Goal: Information Seeking & Learning: Learn about a topic

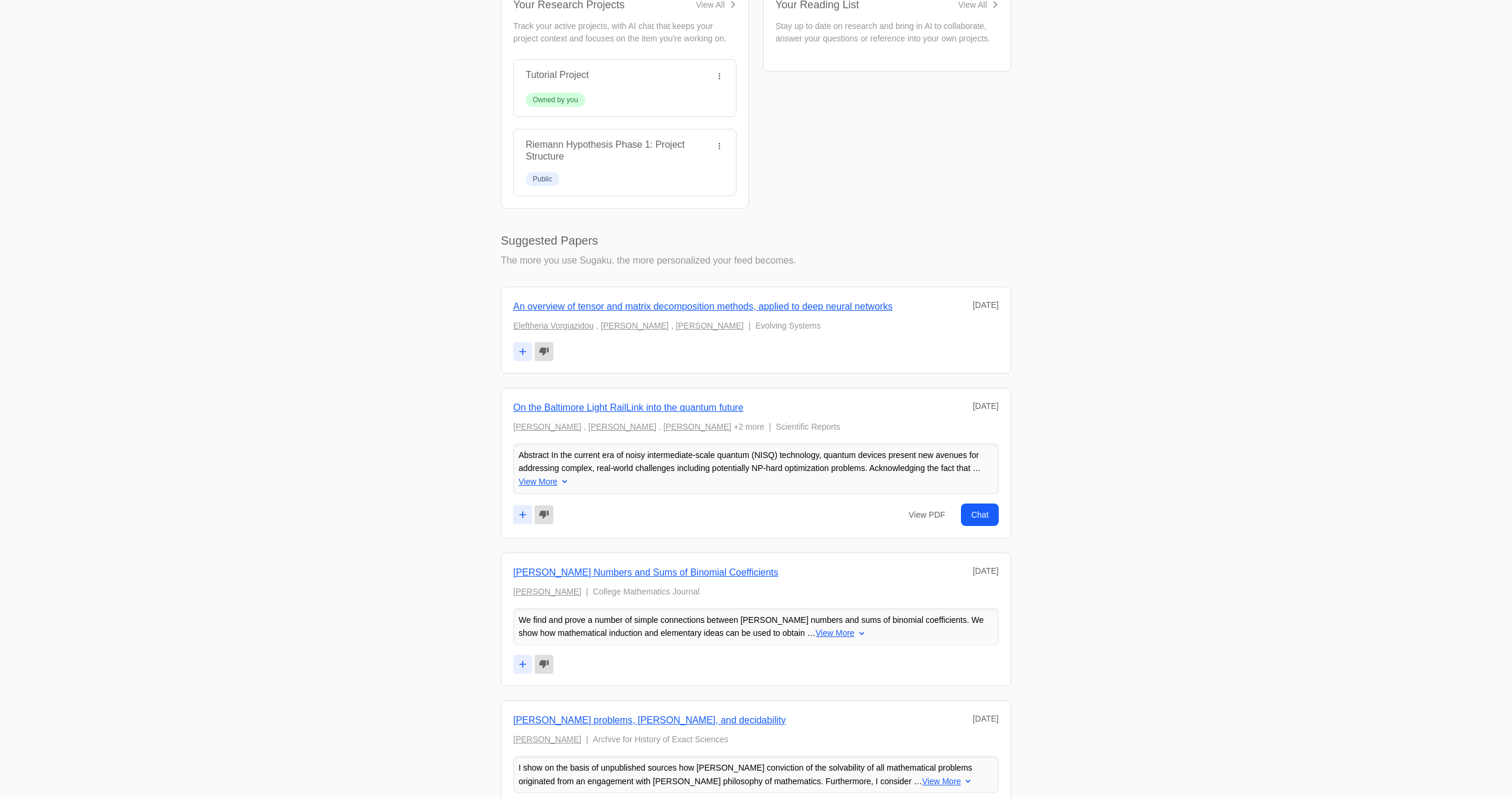
scroll to position [452, 0]
click at [740, 304] on link "An overview of tensor and matrix decomposition methods, applied to deep neural …" at bounding box center [703, 306] width 379 height 10
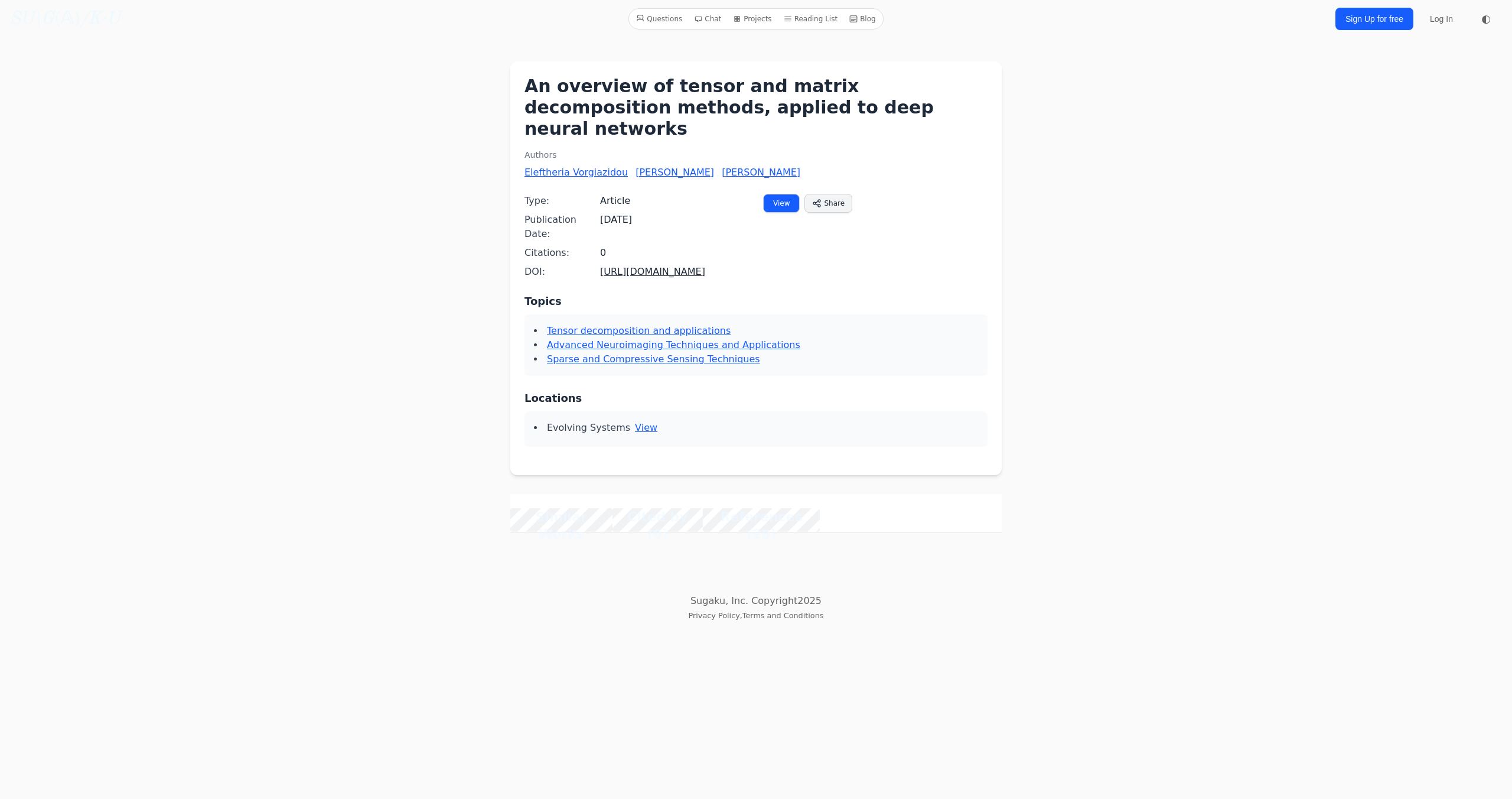
click at [866, 17] on link "Blog" at bounding box center [862, 19] width 36 height 16
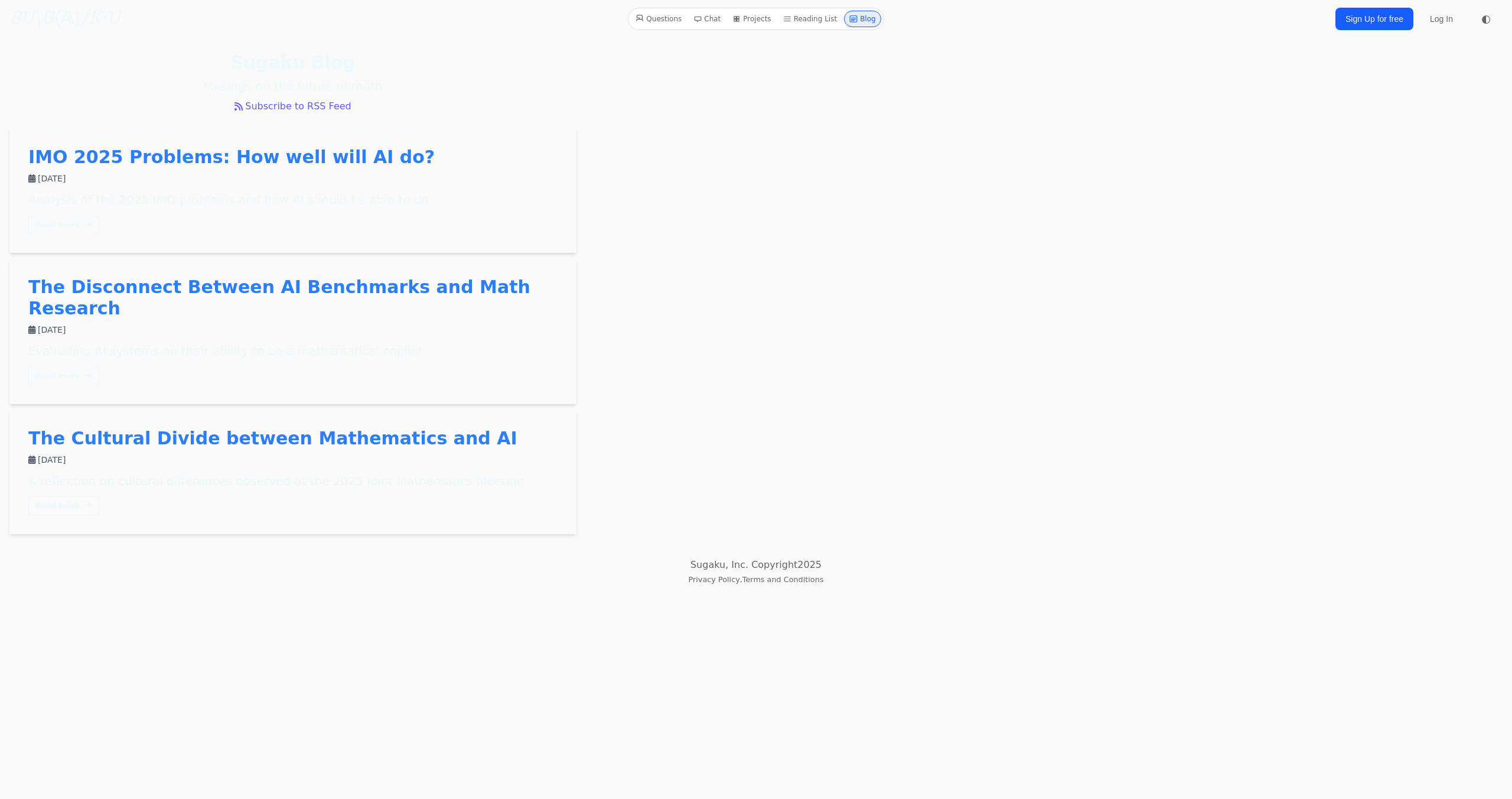
click at [285, 156] on link "IMO 2025 Problems: How well will AI do?" at bounding box center [232, 157] width 406 height 21
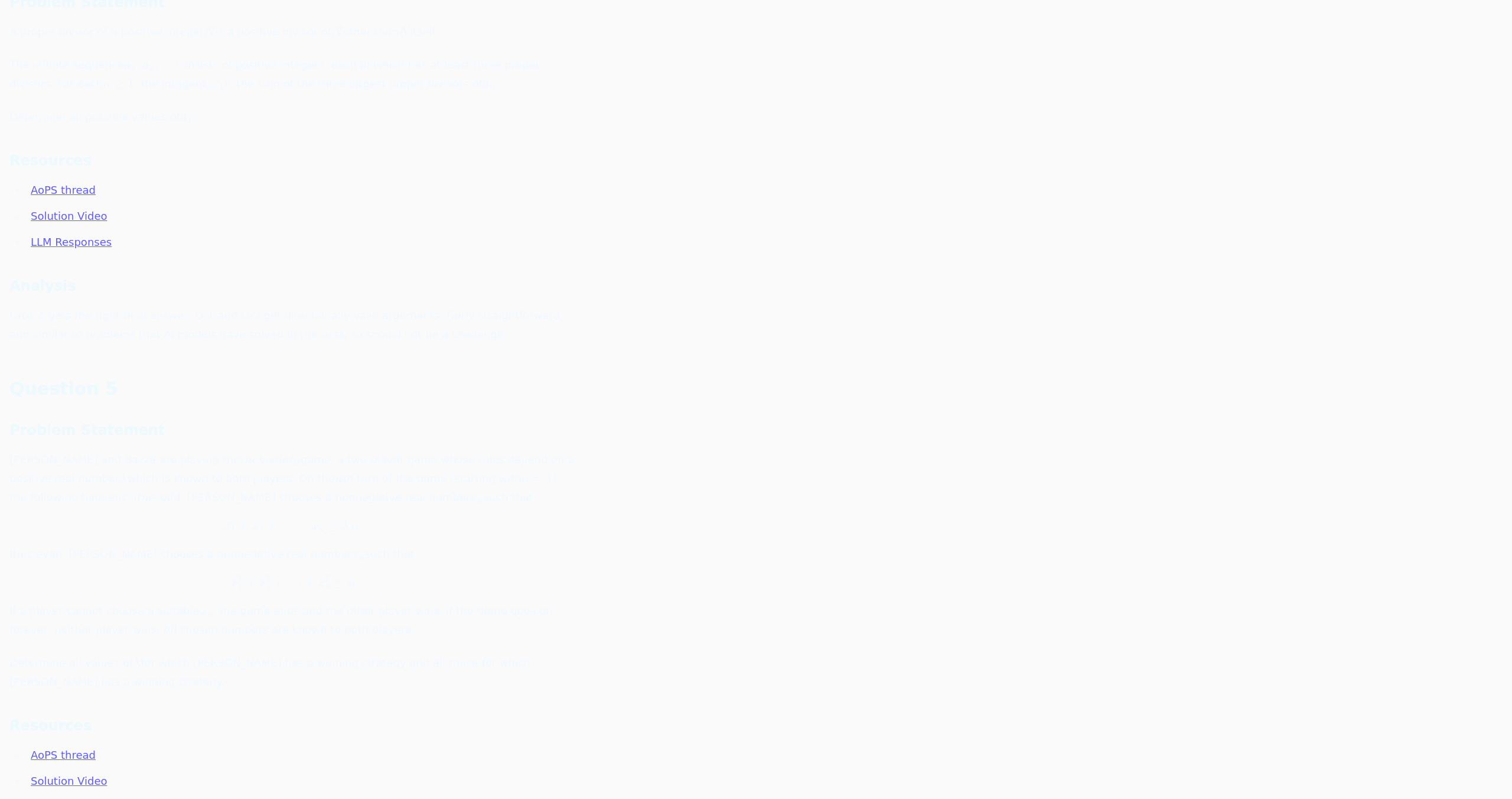
scroll to position [3876, 0]
